Goal: Task Accomplishment & Management: Manage account settings

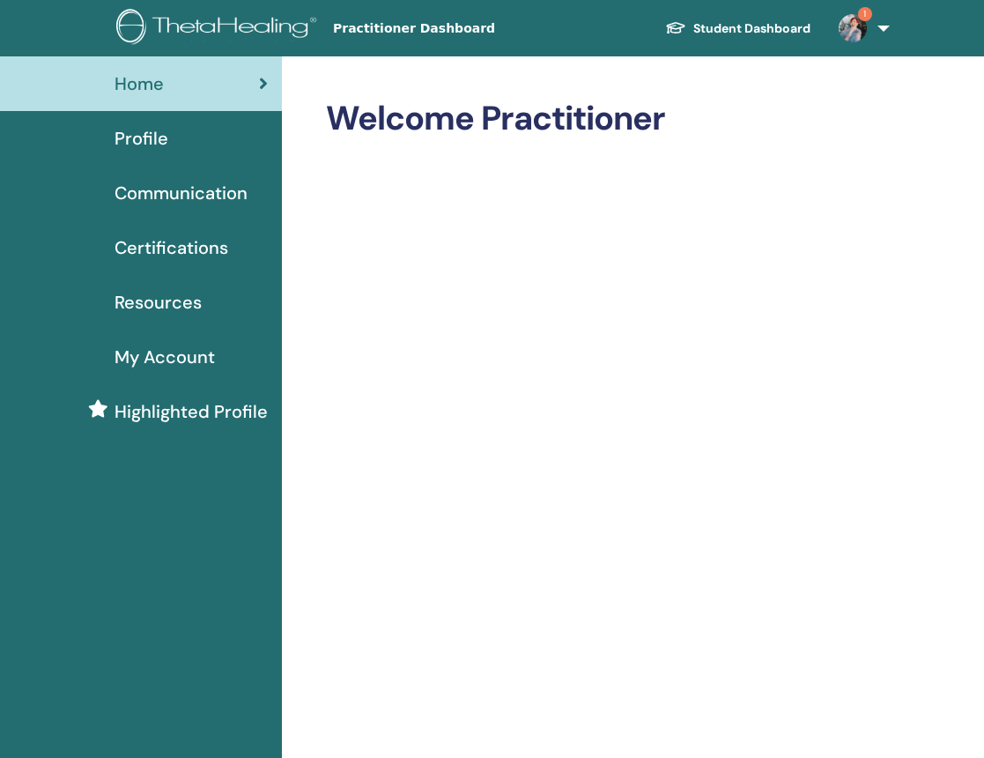
click at [856, 28] on img at bounding box center [853, 28] width 28 height 28
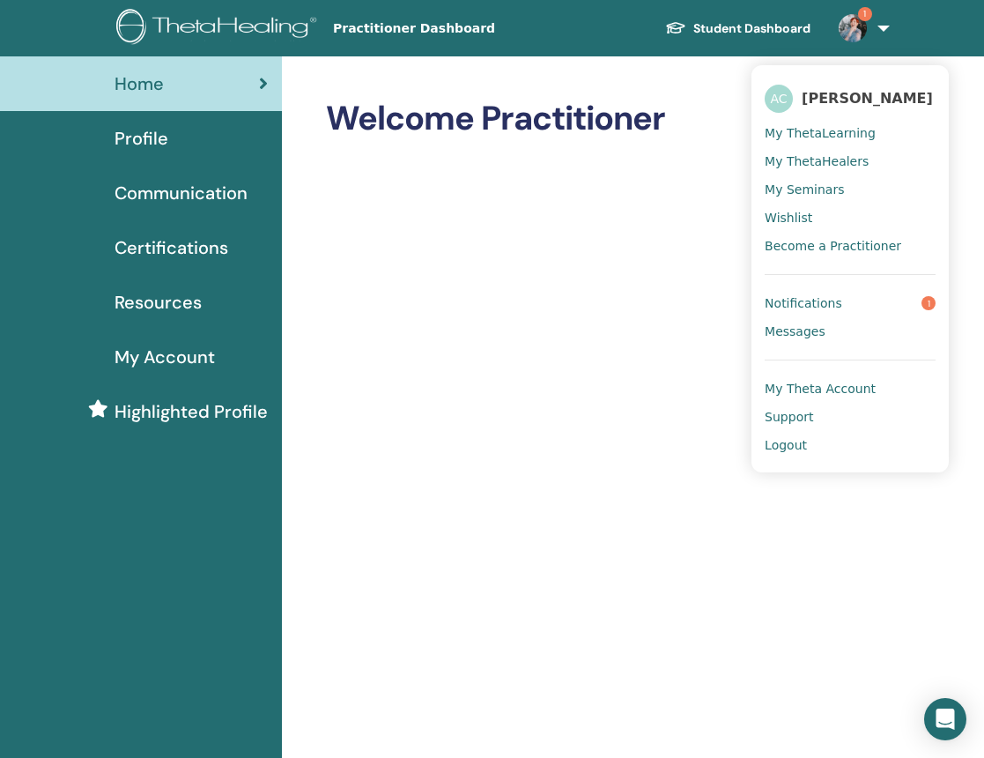
click at [844, 301] on link "Notifications 1" at bounding box center [850, 303] width 171 height 28
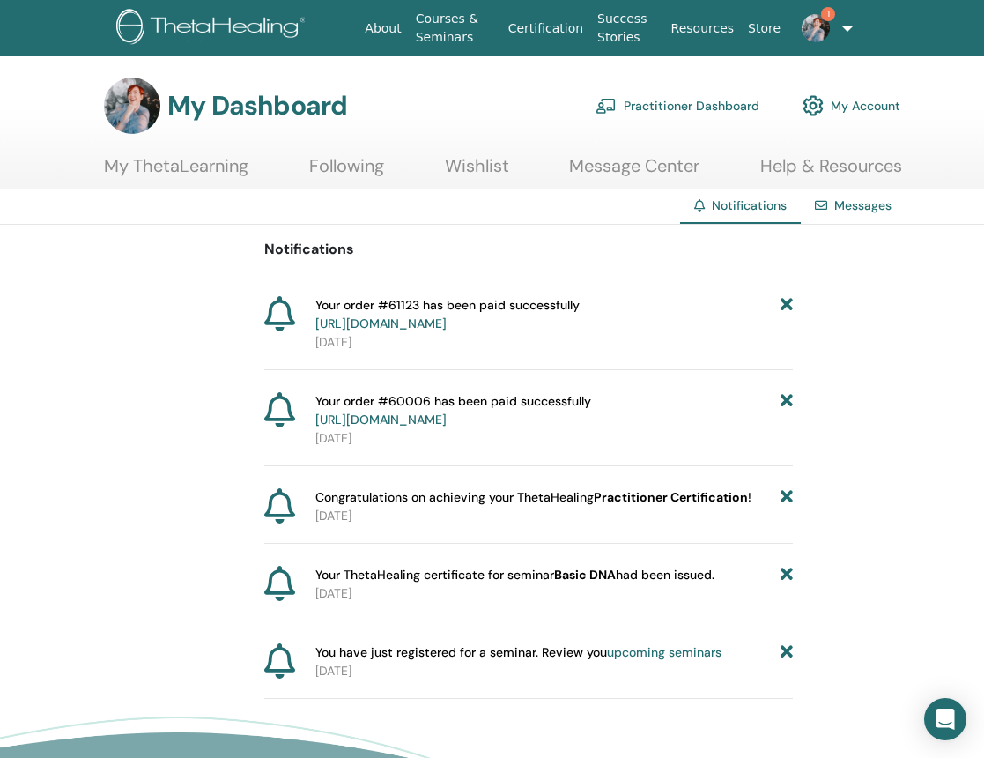
click at [783, 304] on icon at bounding box center [787, 314] width 12 height 37
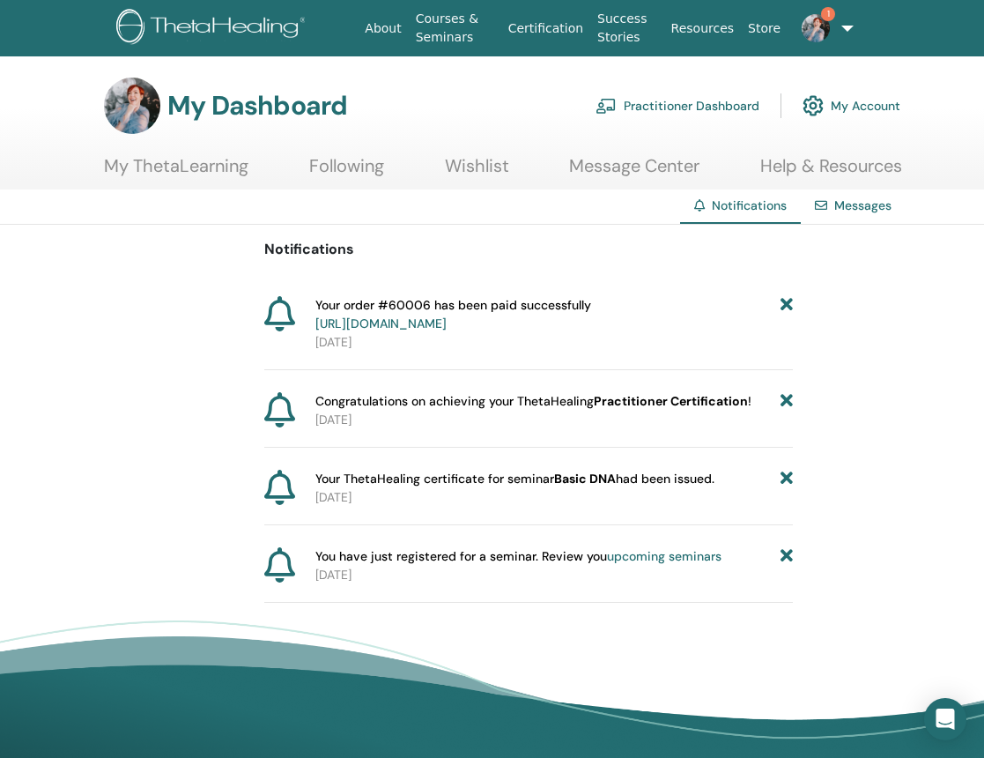
click at [783, 304] on icon at bounding box center [787, 314] width 12 height 37
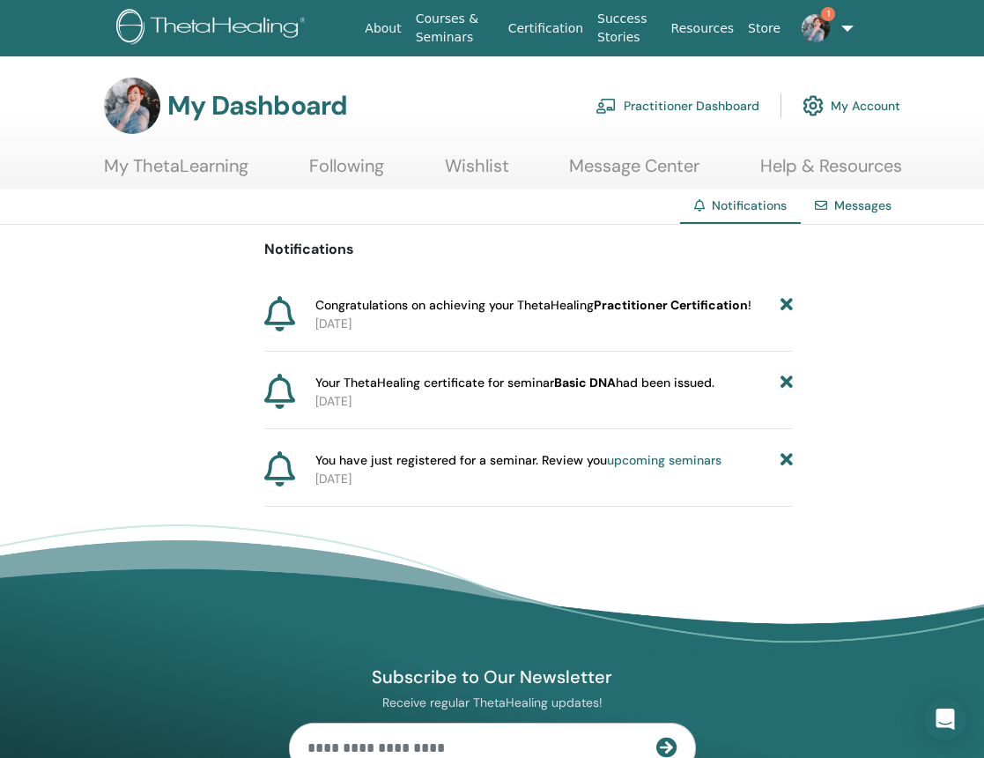
click at [826, 29] on img at bounding box center [816, 28] width 28 height 28
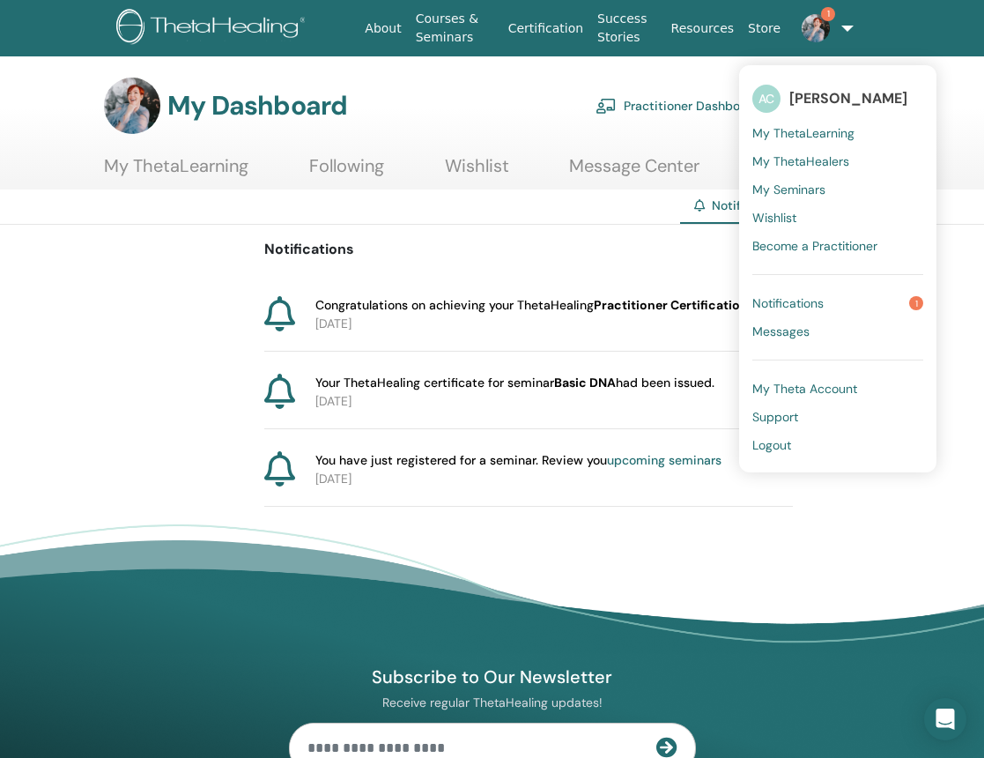
click at [780, 301] on span "Notifications" at bounding box center [788, 303] width 71 height 16
